Goal: Communication & Community: Answer question/provide support

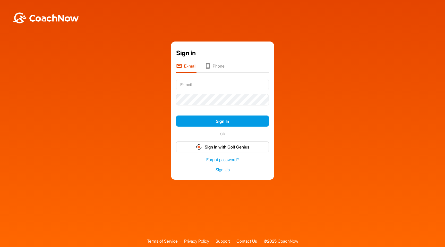
type input "[EMAIL_ADDRESS][PERSON_NAME][DOMAIN_NAME]"
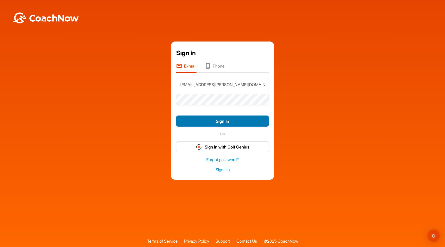
click at [223, 122] on button "Sign In" at bounding box center [222, 120] width 93 height 11
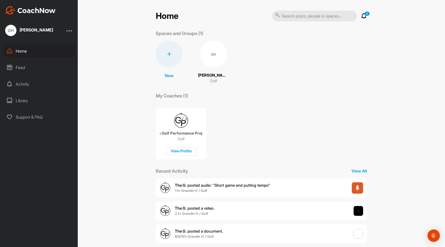
scroll to position [31, 0]
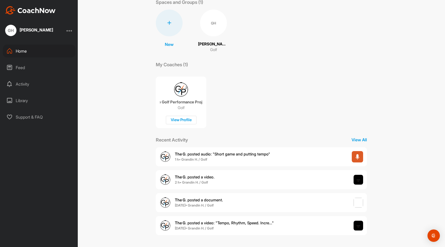
click at [206, 156] on span "The G. posted audio : " Short game and putting tempo "" at bounding box center [222, 154] width 95 height 5
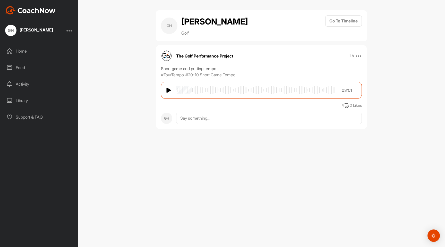
click at [167, 90] on img at bounding box center [169, 90] width 5 height 6
click at [175, 75] on p "#TourTempo" at bounding box center [172, 75] width 23 height 6
click at [174, 75] on p "#TourTempo" at bounding box center [172, 75] width 23 height 6
click at [347, 105] on icon at bounding box center [346, 106] width 6 height 6
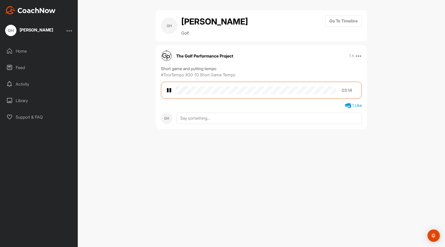
click at [117, 68] on div "[PERSON_NAME] [PERSON_NAME] Golf Go To Timeline The Golf Performance Project 1 …" at bounding box center [262, 123] width 368 height 247
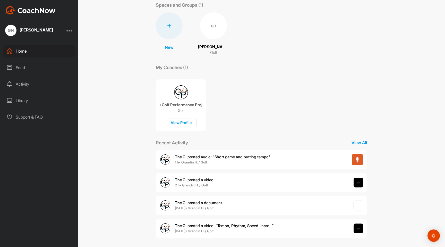
scroll to position [31, 0]
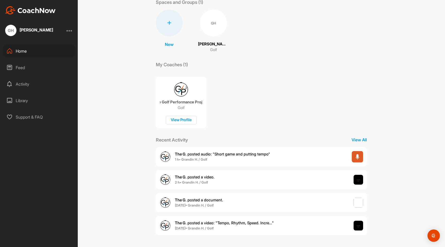
click at [208, 179] on span "The G. posted a video ." at bounding box center [195, 177] width 40 height 5
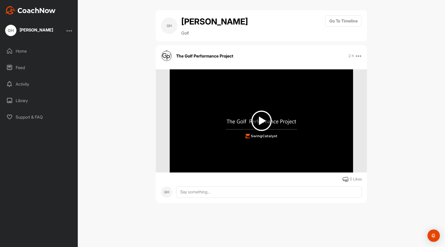
click at [268, 121] on img at bounding box center [262, 121] width 20 height 20
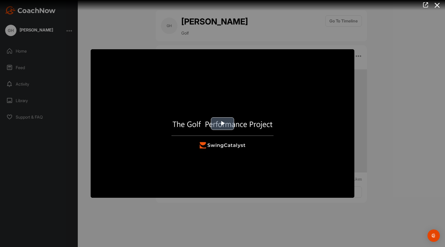
click at [223, 123] on span "Video Player" at bounding box center [223, 123] width 0 height 0
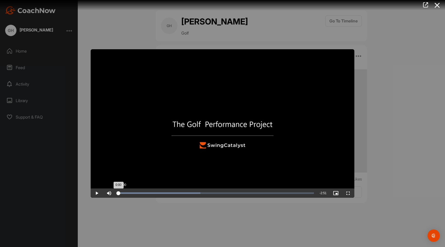
click at [119, 193] on div "Loaded : 42.03% 0:00 0:00" at bounding box center [216, 193] width 196 height 2
click at [149, 148] on video "Video Player" at bounding box center [223, 123] width 264 height 148
click at [194, 192] on div "Loaded : 48.19% 1:06 1:06" at bounding box center [216, 193] width 196 height 2
click at [191, 195] on div "Loaded : 54.93% 1:04 1:25" at bounding box center [215, 192] width 201 height 9
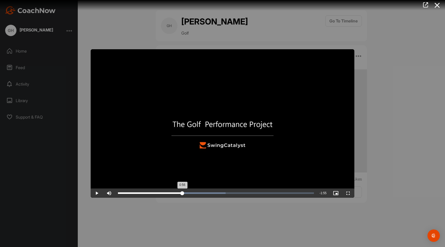
click at [183, 194] on div "Loaded : 54.93% 0:56 0:56" at bounding box center [215, 192] width 201 height 9
click at [183, 194] on div "Loaded : 54.93% 0:56 1:18" at bounding box center [215, 192] width 201 height 9
click at [169, 193] on div "Loaded : 54.93% 0:52 0:58" at bounding box center [216, 193] width 196 height 2
click at [169, 193] on div "Loaded : 54.93% 0:44 1:15" at bounding box center [216, 193] width 196 height 2
click at [165, 194] on div "Loaded : 54.93% 0:41 0:41" at bounding box center [215, 192] width 201 height 9
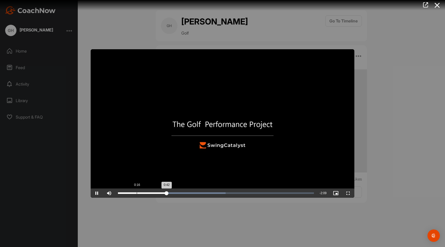
click at [136, 195] on div "Loaded : 54.93% 0:16 0:42" at bounding box center [215, 192] width 201 height 9
click at [202, 192] on div "Loaded : 54.93% 1:14 1:23" at bounding box center [215, 192] width 201 height 9
click at [196, 191] on div "Loaded : 54.93% 1:08 1:15" at bounding box center [215, 192] width 201 height 9
click at [188, 142] on video "Video Player" at bounding box center [223, 123] width 264 height 148
click at [191, 142] on video "Video Player" at bounding box center [223, 123] width 264 height 148
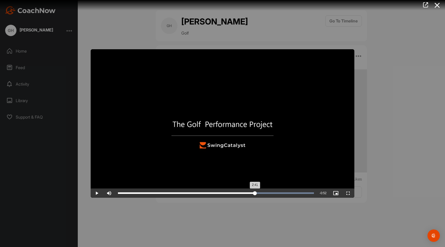
click at [255, 194] on div "Loaded : 100.00% 1:59 2:41" at bounding box center [216, 193] width 196 height 2
click at [350, 193] on span "Video Player" at bounding box center [348, 193] width 12 height 0
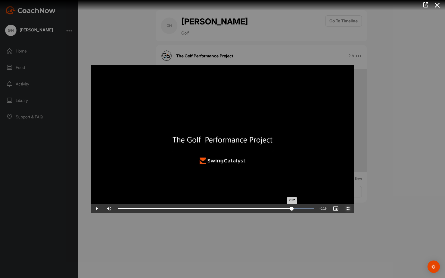
click at [317, 213] on div "Loaded : 100.00% 2:32 2:32" at bounding box center [215, 208] width 201 height 9
click at [317, 213] on div "Loaded : 100.00% 2:28 2:32" at bounding box center [215, 208] width 201 height 9
click at [317, 213] on div "Loaded : 100.00% 2:22 2:28" at bounding box center [215, 208] width 201 height 9
click at [317, 213] on div "Loaded : 100.00% 2:18 2:22" at bounding box center [215, 208] width 201 height 9
click at [316, 213] on div "Loaded : 100.00% 2:11 2:17" at bounding box center [215, 208] width 201 height 9
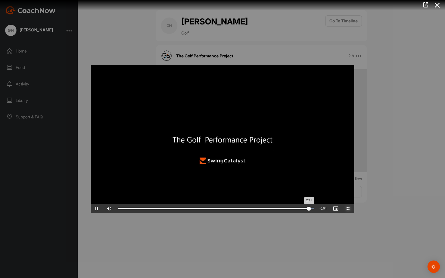
click at [317, 213] on div "Loaded : 100.00% 2:35 2:47" at bounding box center [215, 208] width 201 height 9
click at [297, 210] on div "2:36" at bounding box center [207, 209] width 179 height 2
click at [314, 210] on div "Loaded : 100.00% 2:39 2:39" at bounding box center [216, 209] width 196 height 2
click at [302, 210] on div "2:40" at bounding box center [210, 209] width 184 height 2
click at [294, 210] on div "2:34" at bounding box center [206, 209] width 176 height 2
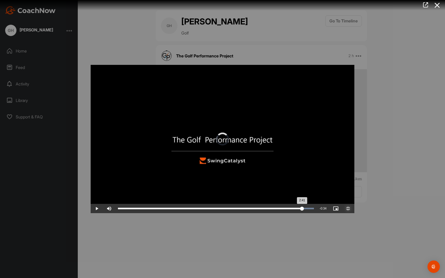
click at [317, 213] on div "Loaded : 100.00% 2:17 2:41" at bounding box center [215, 208] width 201 height 9
click at [314, 210] on div "Loaded : 100.00% 2:34 2:34" at bounding box center [216, 209] width 196 height 2
click at [314, 210] on div "Loaded : 100.00% 2:37 2:35" at bounding box center [216, 209] width 196 height 2
click at [314, 210] on div "Loaded : 100.00% 2:36 2:39" at bounding box center [216, 209] width 196 height 2
click at [314, 210] on div "Loaded : 100.00% 2:35 2:35" at bounding box center [216, 209] width 196 height 2
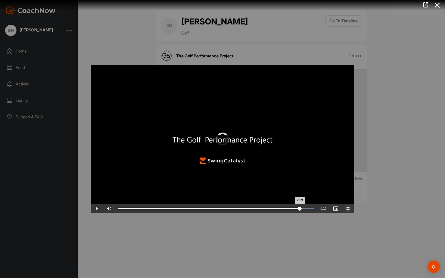
click at [314, 210] on div "Loaded : 100.00% 2:35 2:39" at bounding box center [216, 209] width 196 height 2
click at [314, 210] on div "Loaded : 100.00% 2:35 2:35" at bounding box center [216, 209] width 196 height 2
click at [314, 210] on div "Loaded : 100.00% 2:35 2:41" at bounding box center [216, 209] width 196 height 2
click at [314, 210] on div "Loaded : 100.00% 2:35 2:47" at bounding box center [216, 209] width 196 height 2
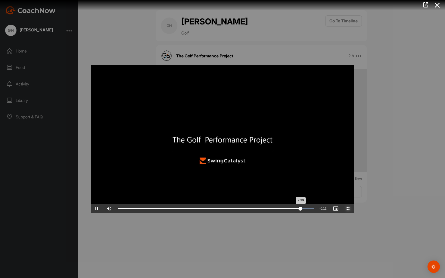
click at [314, 210] on div "Loaded : 100.00% 2:35 2:39" at bounding box center [216, 209] width 196 height 2
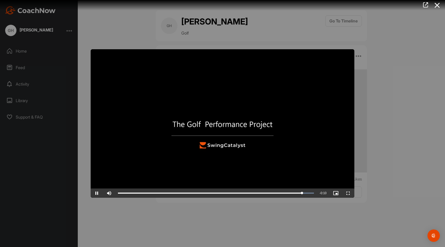
click at [21, 54] on div at bounding box center [222, 123] width 445 height 247
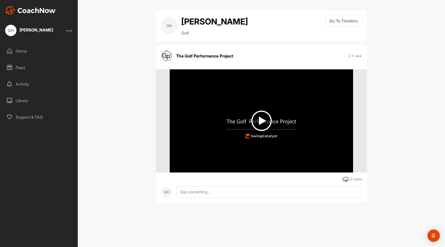
click at [18, 66] on div "Feed" at bounding box center [39, 67] width 73 height 13
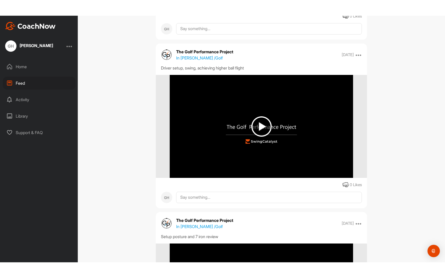
scroll to position [1003, 0]
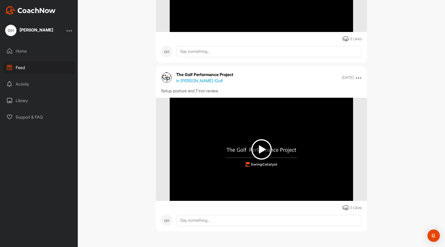
click at [260, 153] on img at bounding box center [262, 149] width 20 height 20
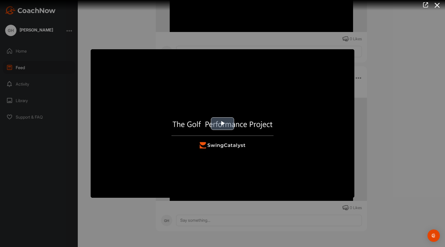
click at [242, 128] on img "Video Player" at bounding box center [223, 123] width 264 height 148
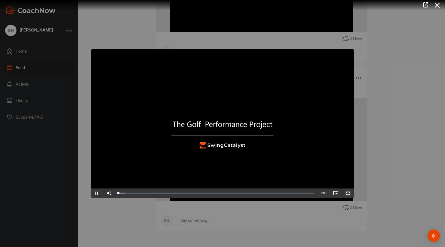
click at [347, 193] on span "Video Player" at bounding box center [348, 193] width 12 height 0
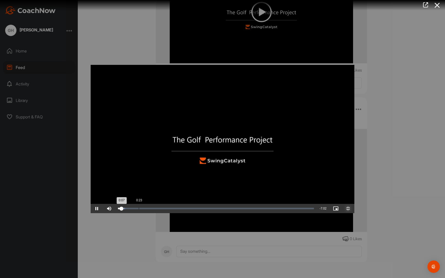
click at [118, 210] on div "Loaded : 3.65% 0:23 0:07" at bounding box center [216, 209] width 196 height 2
click at [118, 210] on div "Loaded : 3.65% 0:30 0:24" at bounding box center [216, 209] width 196 height 2
click at [115, 213] on div "Loaded : 11.22% 0:45 0:45" at bounding box center [215, 208] width 201 height 9
click at [115, 213] on div "Loaded : 11.22% 1:00 0:47" at bounding box center [215, 208] width 201 height 9
click at [115, 213] on div "Loaded : 16.88% 0:29 1:11" at bounding box center [215, 208] width 201 height 9
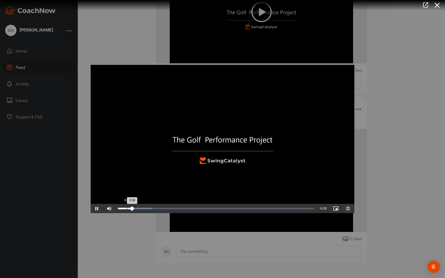
click at [118, 210] on div "Loaded : 17.41% 0:10 0:30" at bounding box center [216, 209] width 196 height 2
click at [118, 210] on div "Loaded : 17.41% 0:04 0:10" at bounding box center [216, 209] width 196 height 2
click at [185, 213] on div "Loaded : 47.57% 2:59 2:59" at bounding box center [215, 208] width 201 height 9
drag, startPoint x: 39, startPoint y: 274, endPoint x: 55, endPoint y: 274, distance: 16.2
click at [91, 213] on div "Pause Skip Backward Skip Forward Mute 100% Current Time 3:03 / Duration 7:09 Lo…" at bounding box center [223, 208] width 264 height 9
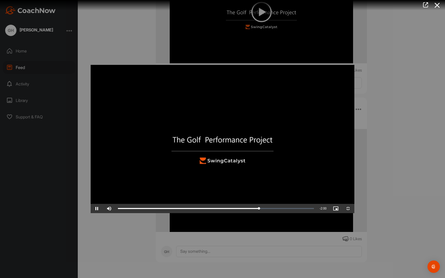
click at [262, 203] on video "Video Player" at bounding box center [223, 139] width 264 height 148
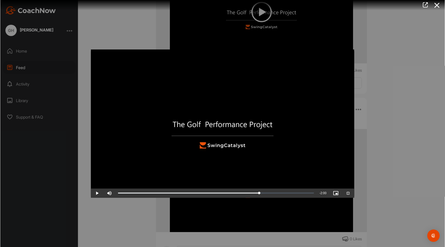
scroll to position [1003, 0]
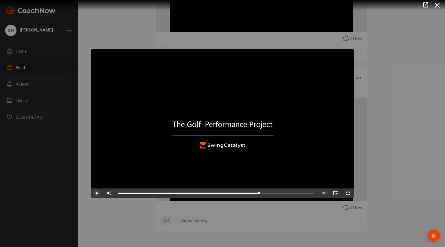
click at [96, 193] on span "Video Player" at bounding box center [97, 193] width 12 height 0
click at [282, 193] on div "5:57" at bounding box center [282, 193] width 0 height 2
click at [289, 194] on div "Loaded : 84.05% 6:12 5:57" at bounding box center [215, 192] width 201 height 9
click at [299, 193] on div "Loaded : 88.59% 6:35 6:35" at bounding box center [216, 193] width 196 height 2
click at [305, 193] on div "Loaded : 96.82% 6:48 6:36" at bounding box center [216, 193] width 196 height 2
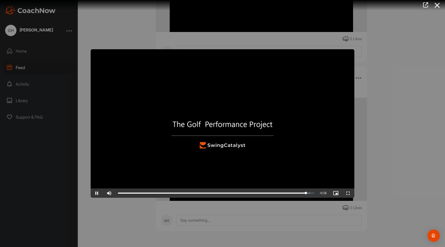
click at [18, 69] on div at bounding box center [222, 123] width 445 height 247
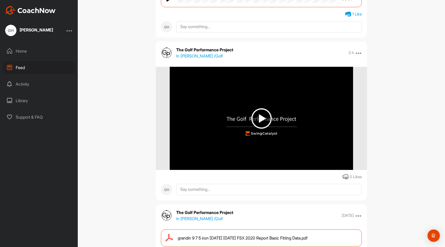
scroll to position [110, 0]
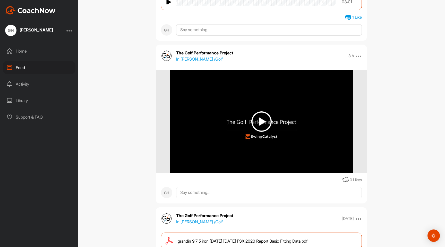
click at [252, 122] on img at bounding box center [262, 121] width 20 height 20
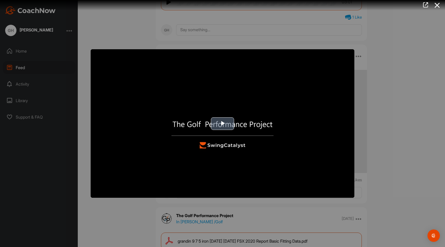
click at [223, 123] on span "Video Player" at bounding box center [223, 123] width 0 height 0
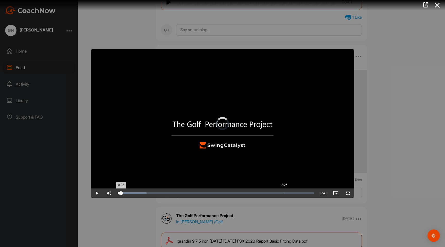
click at [284, 195] on div "Loaded : 14.61% 2:25 0:02" at bounding box center [215, 192] width 201 height 9
click at [350, 193] on span "Video Player" at bounding box center [348, 193] width 12 height 0
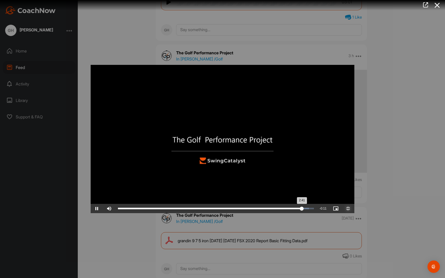
click at [314, 210] on div "Loaded : 97.50% 2:37 2:41" at bounding box center [216, 209] width 196 height 2
click at [314, 210] on div "Loaded : 100.00% 2:35 2:35" at bounding box center [216, 209] width 196 height 2
click at [314, 210] on div "Loaded : 100.00% 2:35 2:39" at bounding box center [216, 209] width 196 height 2
click at [314, 210] on div "Loaded : 100.00% 2:35 2:38" at bounding box center [216, 209] width 196 height 2
click at [314, 210] on div "Loaded : 100.00% 2:35 2:43" at bounding box center [216, 209] width 196 height 2
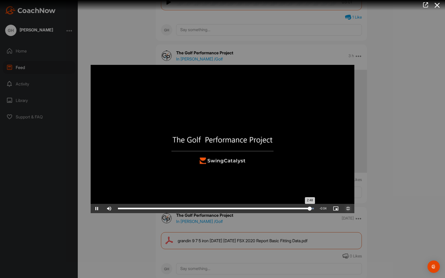
click at [314, 210] on div "Loaded : 100.00% 2:35 2:48" at bounding box center [216, 209] width 196 height 2
click at [314, 210] on div "Loaded : 100.00% 2:35 2:35" at bounding box center [216, 209] width 196 height 2
click at [314, 210] on div "Loaded : 100.00% 2:35 2:39" at bounding box center [216, 209] width 196 height 2
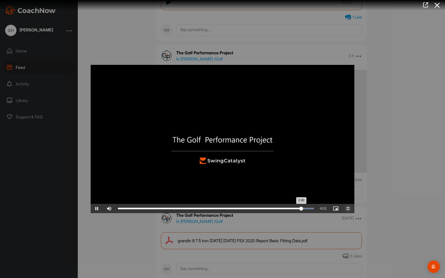
click at [314, 210] on div "Loaded : 100.00% 2:35 2:40" at bounding box center [216, 209] width 196 height 2
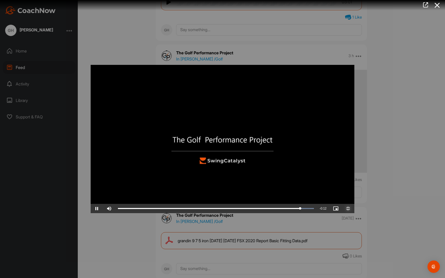
click at [355, 209] on span "Video Player" at bounding box center [348, 209] width 12 height 0
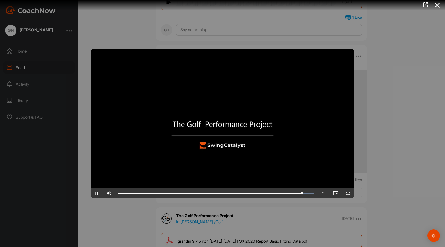
click at [135, 229] on div at bounding box center [222, 123] width 445 height 247
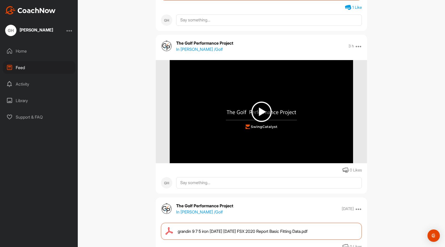
scroll to position [121, 0]
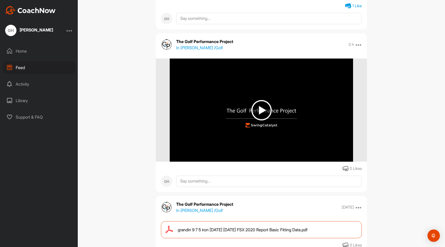
click at [356, 170] on div "0 Likes" at bounding box center [356, 169] width 12 height 6
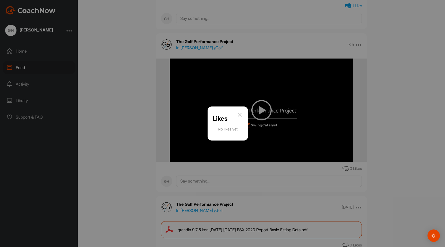
click at [243, 114] on img at bounding box center [240, 115] width 6 height 6
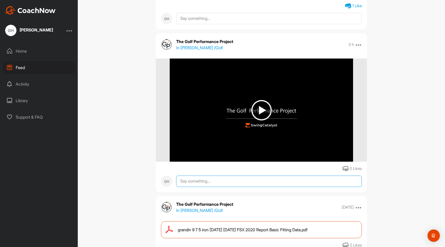
click at [221, 179] on textarea at bounding box center [269, 181] width 186 height 11
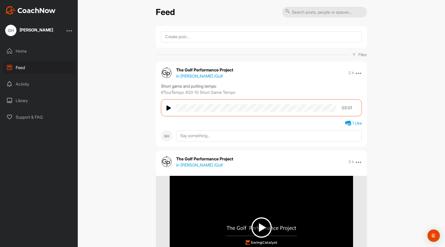
scroll to position [0, 0]
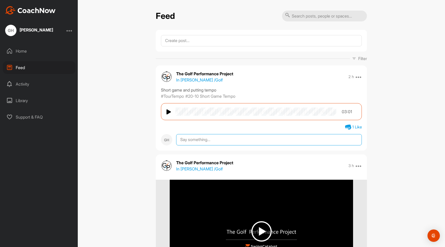
click at [185, 140] on textarea at bounding box center [269, 139] width 186 height 11
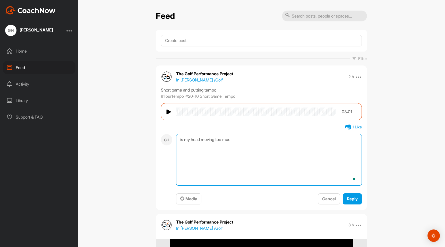
type textarea "is my head moving too much"
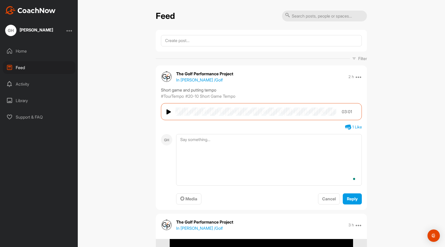
click at [388, 150] on div "Feed Filter Media Type Images Videos Notes Audio Documents Author [PERSON_NAME]…" at bounding box center [262, 123] width 368 height 247
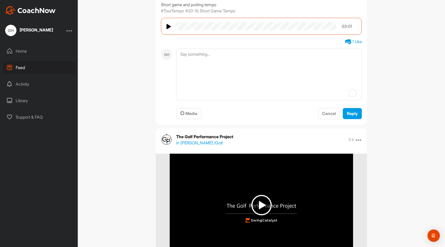
scroll to position [151, 0]
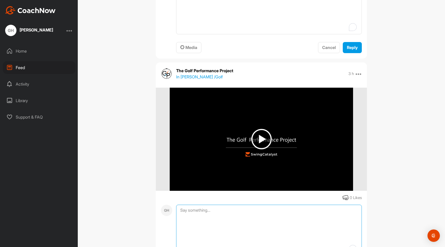
click at [235, 222] on textarea "To enrich screen reader interactions, please activate Accessibility in Grammarl…" at bounding box center [269, 231] width 186 height 52
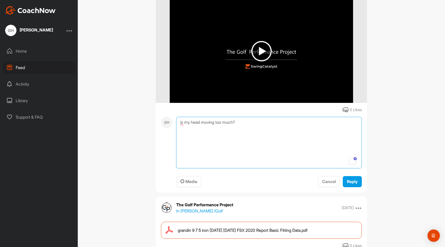
scroll to position [255, 0]
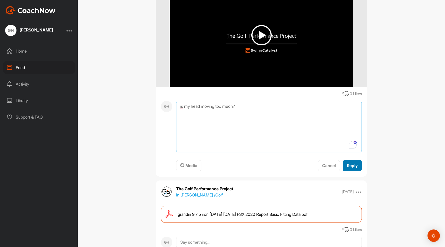
type textarea "is my head moving too much?"
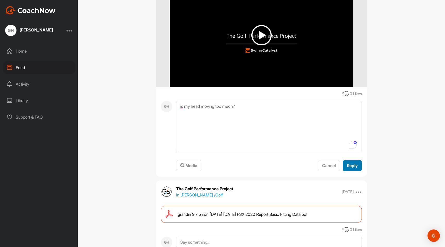
click at [353, 163] on span "Reply" at bounding box center [352, 165] width 11 height 5
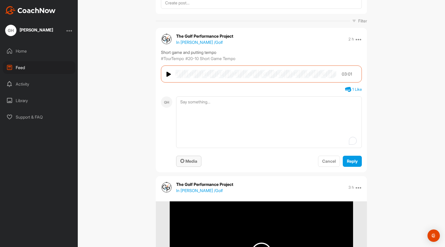
drag, startPoint x: 129, startPoint y: 130, endPoint x: 199, endPoint y: 162, distance: 76.7
click at [151, 141] on div "Feed Filter Media Type Images Videos Notes Audio Documents Author [PERSON_NAME]…" at bounding box center [262, 123] width 368 height 247
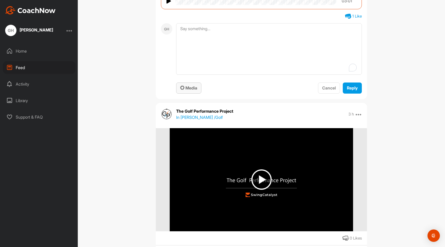
scroll to position [176, 0]
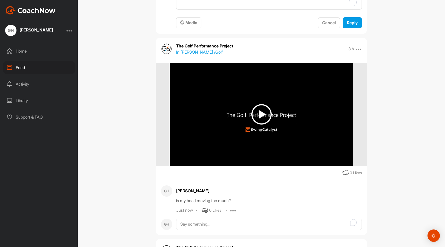
click at [255, 102] on img at bounding box center [261, 114] width 183 height 103
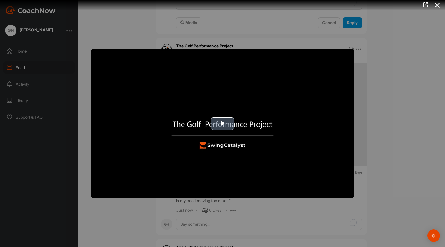
click at [211, 122] on button "Play Video" at bounding box center [222, 123] width 23 height 13
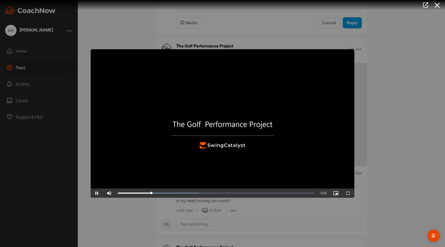
click at [409, 151] on div at bounding box center [222, 123] width 445 height 247
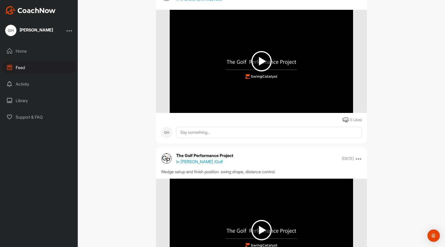
scroll to position [1101, 0]
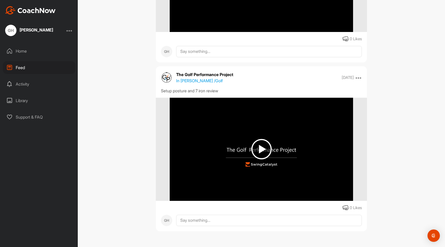
click at [255, 153] on img at bounding box center [262, 149] width 20 height 20
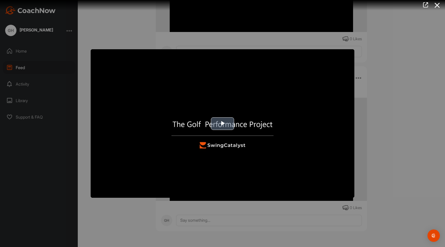
click at [245, 124] on img "Video Player" at bounding box center [223, 123] width 264 height 148
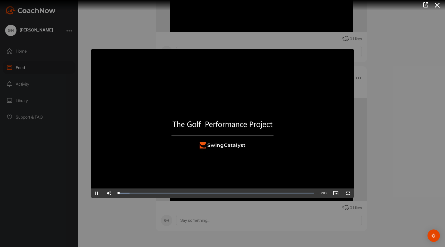
click at [241, 152] on video "Video Player" at bounding box center [223, 123] width 264 height 148
click at [240, 153] on video "Video Player" at bounding box center [223, 123] width 264 height 148
click at [134, 192] on div "Loaded : 5.88% 0:34 0:04" at bounding box center [215, 192] width 201 height 9
click at [129, 192] on div "0:34" at bounding box center [126, 193] width 16 height 2
click at [126, 192] on div "Loaded : 5.88% 0:18 0:18" at bounding box center [216, 193] width 196 height 2
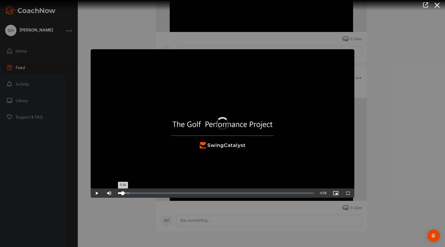
click at [123, 193] on div "0:18" at bounding box center [120, 193] width 5 height 2
click at [121, 193] on div "0:06" at bounding box center [120, 193] width 5 height 2
click at [119, 193] on div "0:07" at bounding box center [119, 193] width 3 height 2
click at [120, 193] on div "0:04" at bounding box center [120, 193] width 0 height 2
click at [148, 193] on div "Loaded : 18.84% 1:07 1:19" at bounding box center [216, 193] width 196 height 2
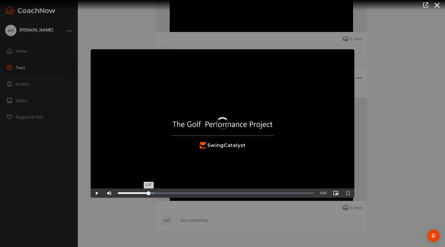
click at [148, 193] on div "Loaded : 18.84% 1:07 1:07" at bounding box center [216, 193] width 196 height 2
click at [153, 193] on div "1:16" at bounding box center [135, 193] width 35 height 2
click at [152, 193] on div "1:16" at bounding box center [135, 193] width 35 height 2
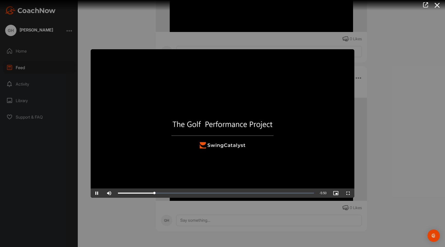
click at [131, 25] on div at bounding box center [222, 123] width 445 height 247
